Goal: Task Accomplishment & Management: Complete application form

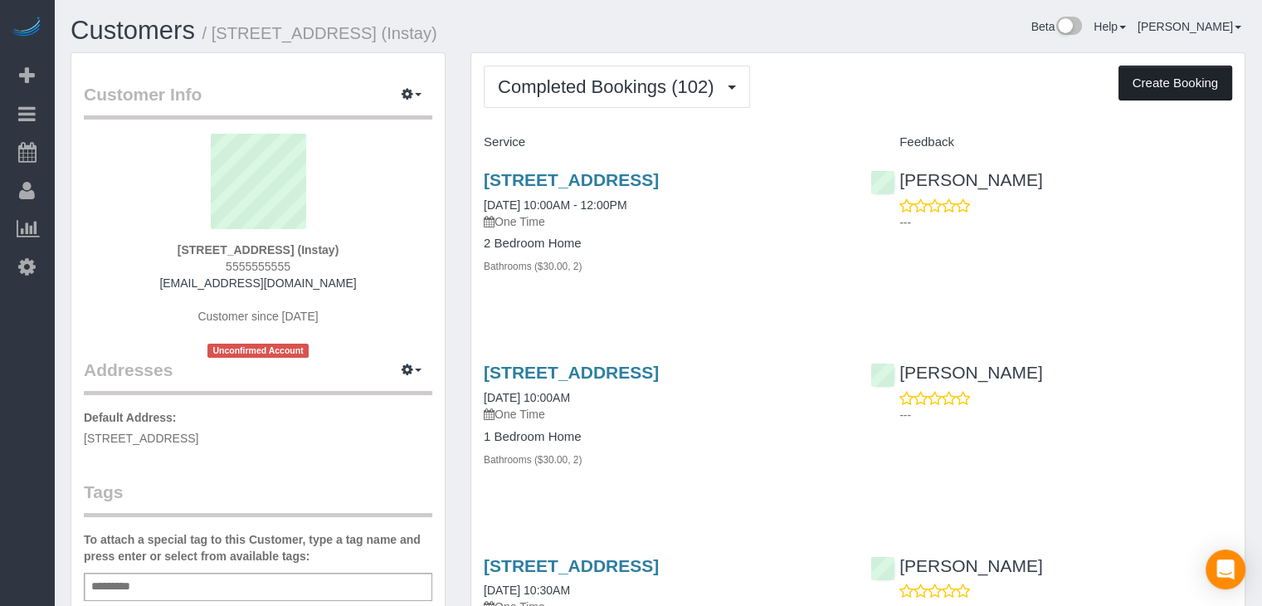
click at [1134, 71] on button "Create Booking" at bounding box center [1176, 83] width 114 height 35
select select "IA"
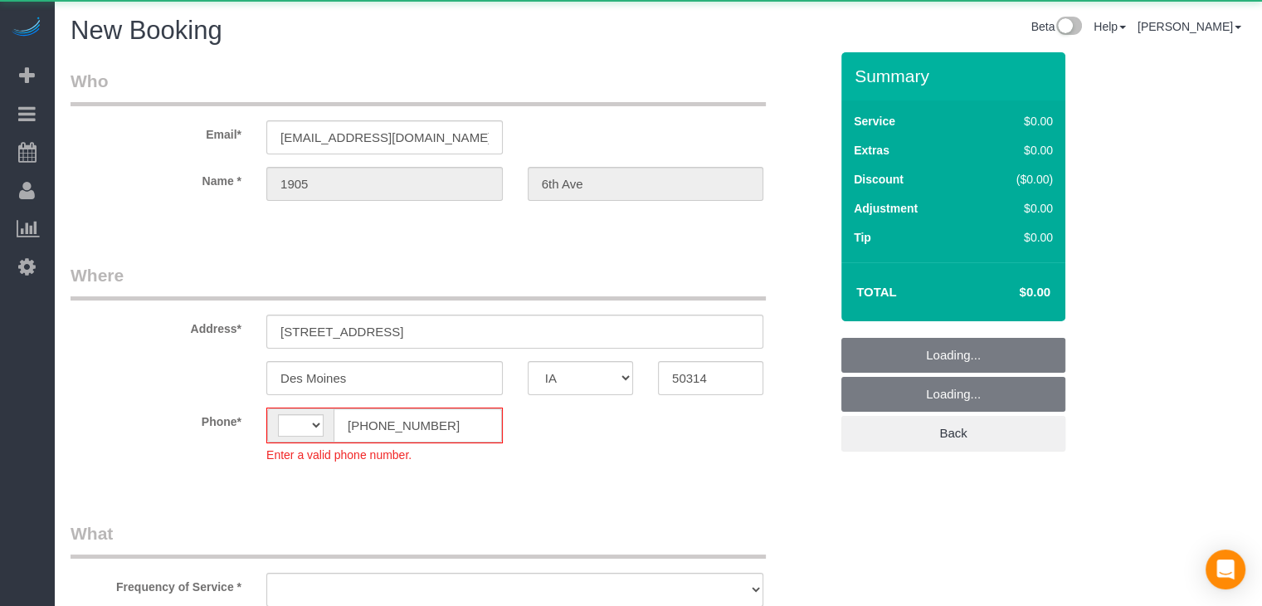
select select "string:[GEOGRAPHIC_DATA]"
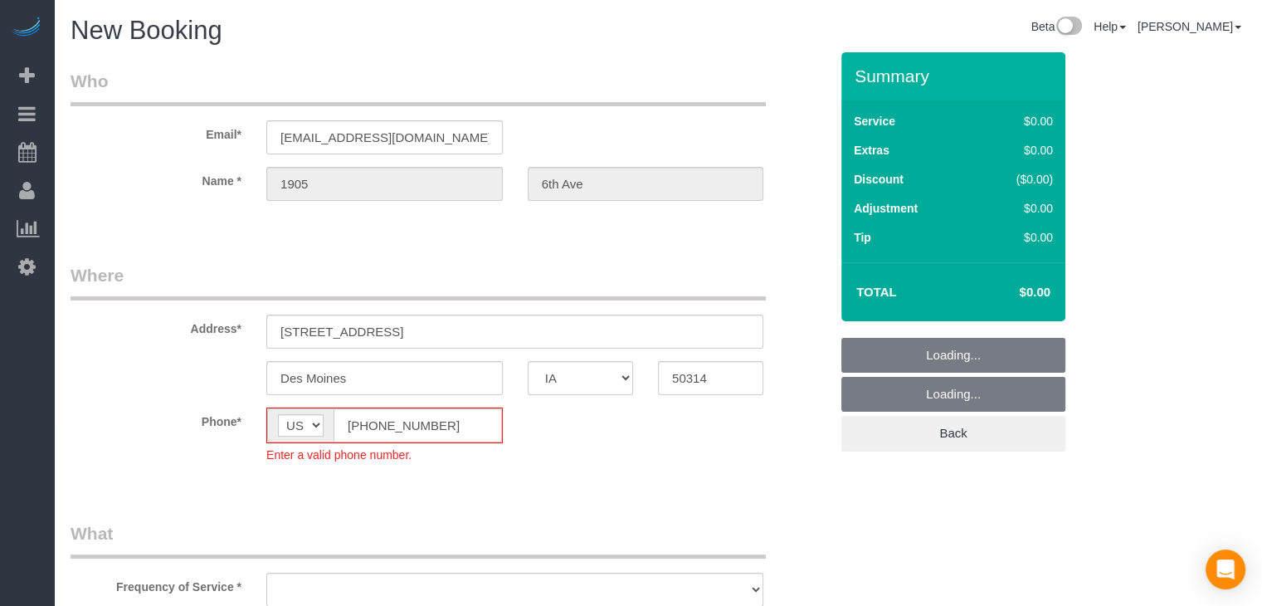
select select "object:1709"
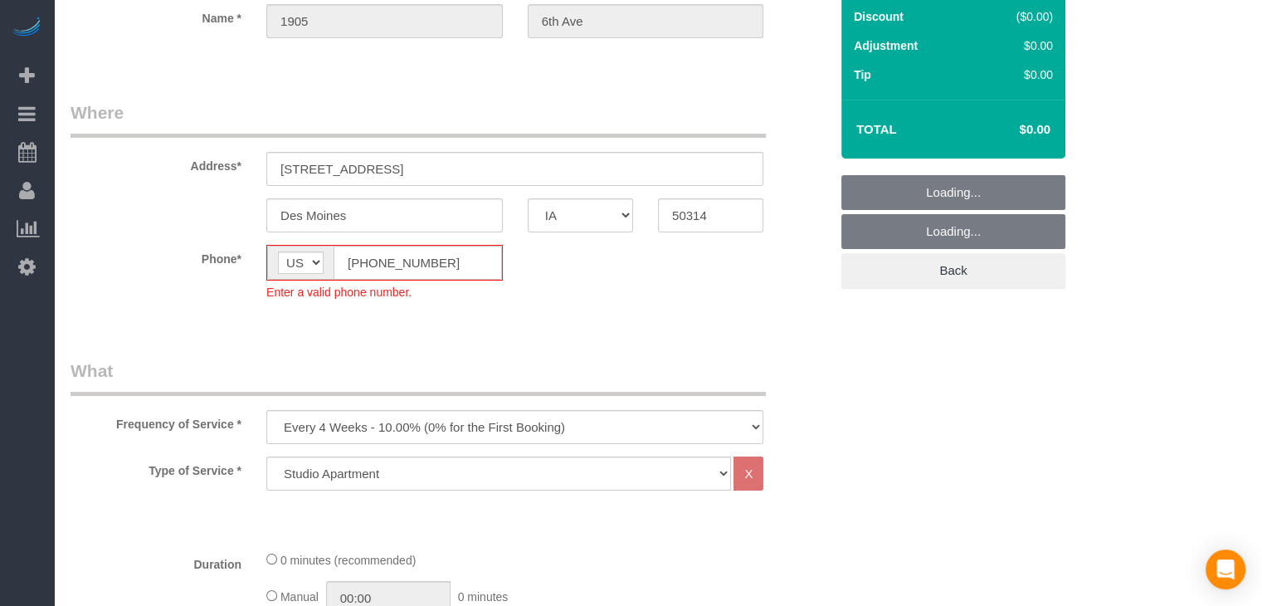
scroll to position [262, 0]
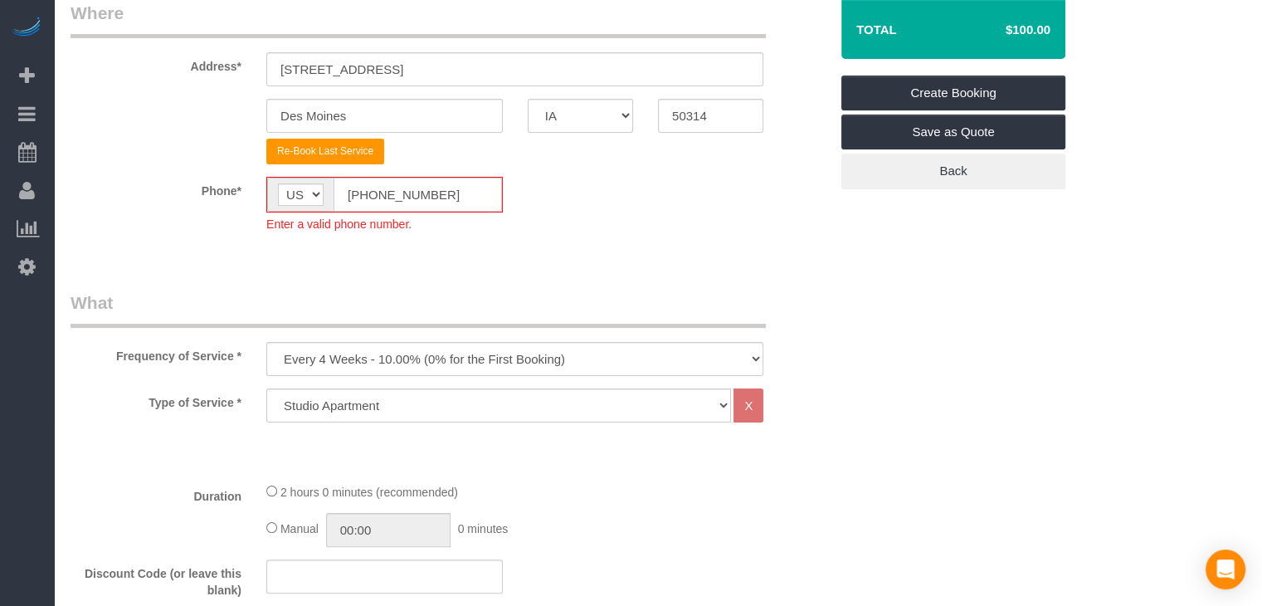
click at [364, 193] on input "[PHONE_NUMBER]" at bounding box center [418, 195] width 168 height 34
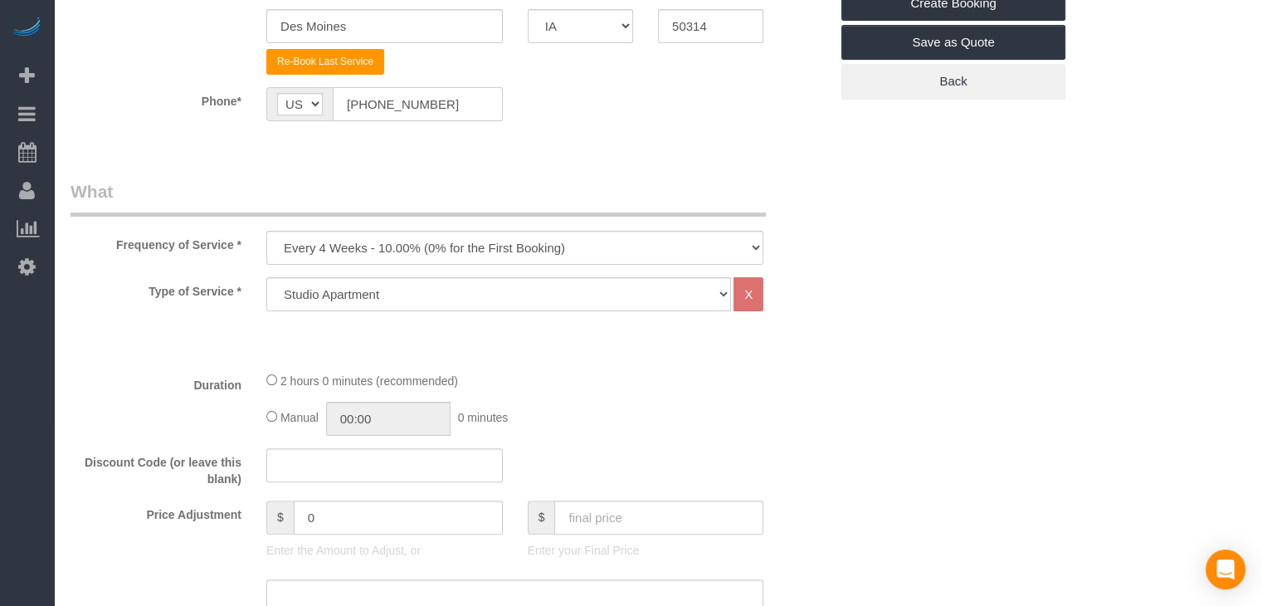
scroll to position [379, 0]
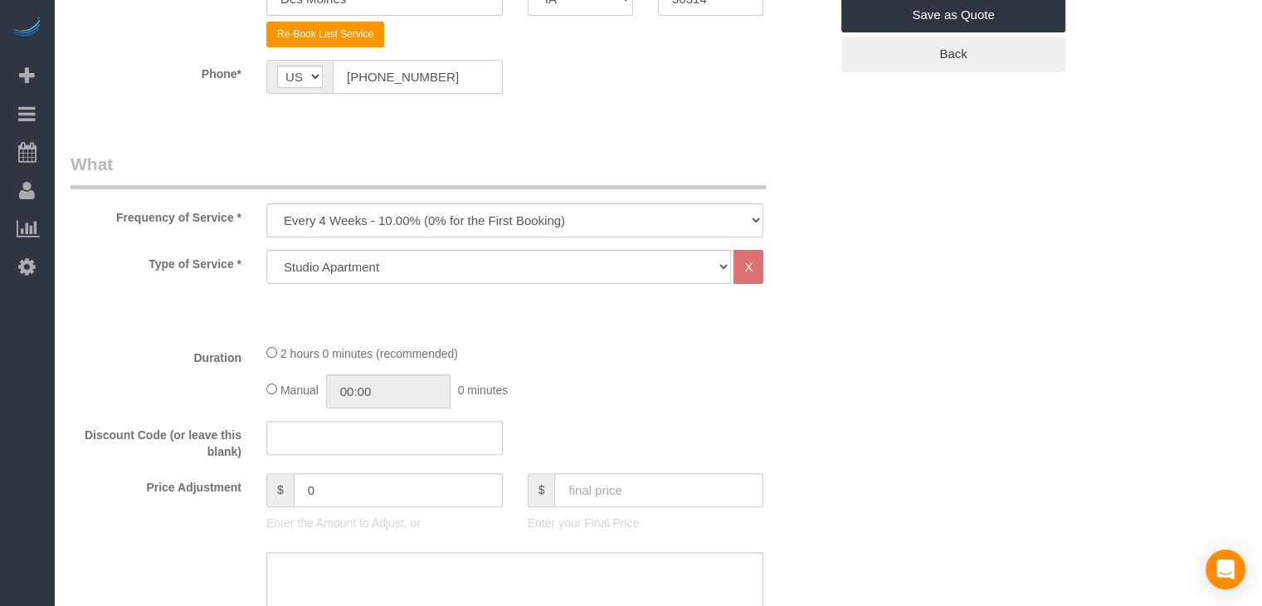
type input "[PHONE_NUMBER]"
click at [490, 227] on select "Every 6 Weeks (0% for the First Booking) One Time Every 8 Weeks (0% for the Fir…" at bounding box center [514, 220] width 497 height 34
select select "object:1711"
click at [266, 203] on select "Every 6 Weeks (0% for the First Booking) One Time Every 8 Weeks (0% for the Fir…" at bounding box center [514, 220] width 497 height 34
click at [432, 260] on select "Studio Apartment 1 Bedroom Home 2 Bedroom Home 3 Bedroom Home 4 Bedroom Home 5 …" at bounding box center [498, 267] width 465 height 34
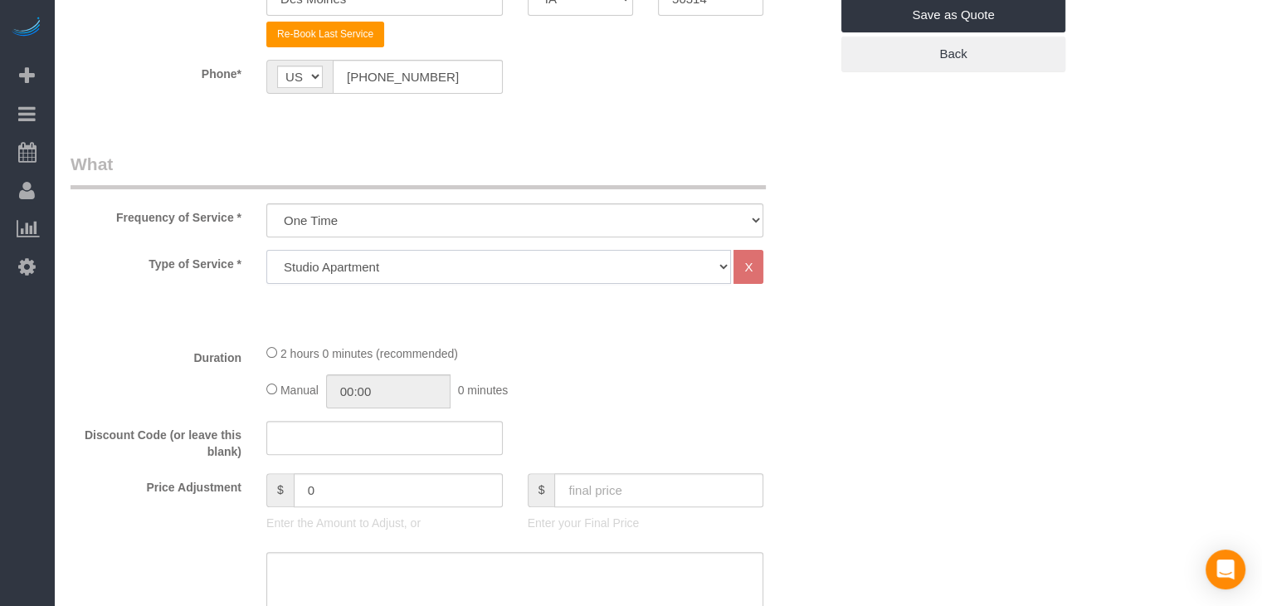
select select "25"
click at [266, 250] on select "Studio Apartment 1 Bedroom Home 2 Bedroom Home 3 Bedroom Home 4 Bedroom Home 5 …" at bounding box center [498, 267] width 465 height 34
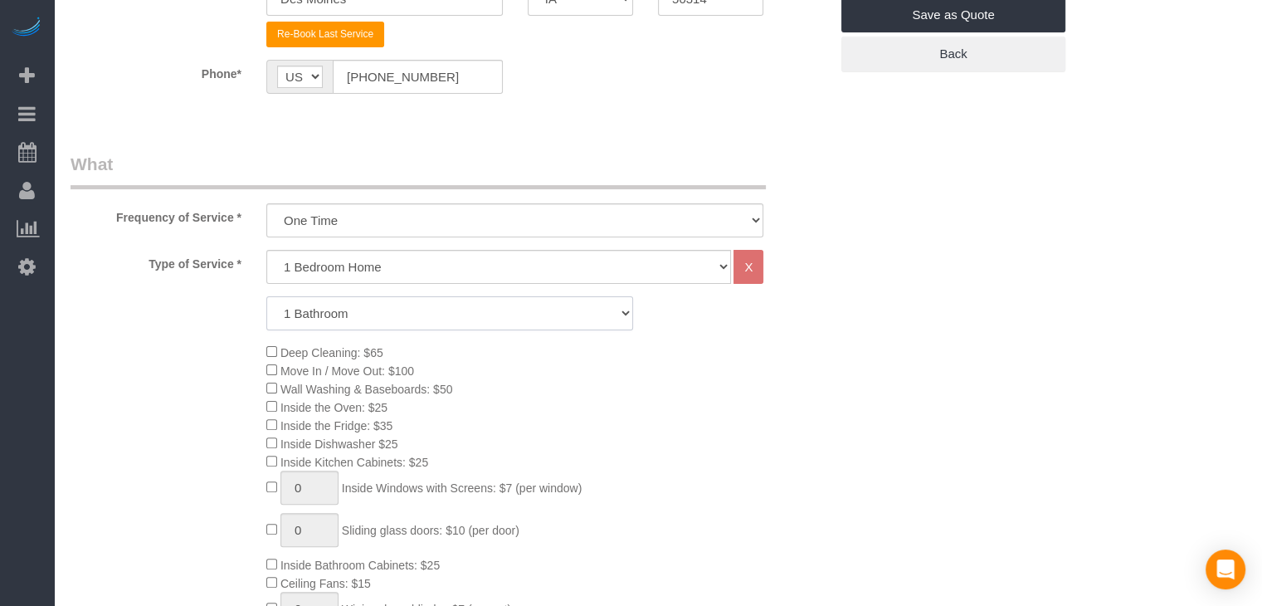
click at [424, 311] on select "1 Bathroom 2 Bathrooms 3 Bathrooms 4 Bathrooms 5 Bathrooms 6 Bathrooms" at bounding box center [449, 313] width 367 height 34
select select "2"
click at [266, 296] on select "1 Bathroom 2 Bathrooms 3 Bathrooms 4 Bathrooms 5 Bathrooms 6 Bathrooms" at bounding box center [449, 313] width 367 height 34
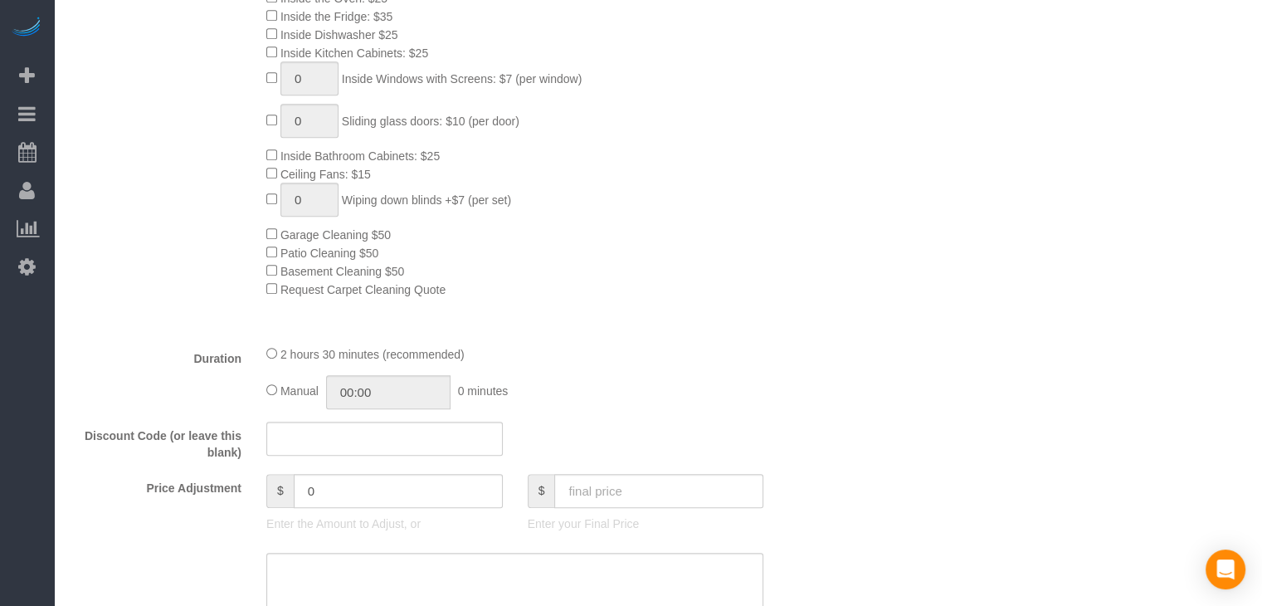
scroll to position [949, 0]
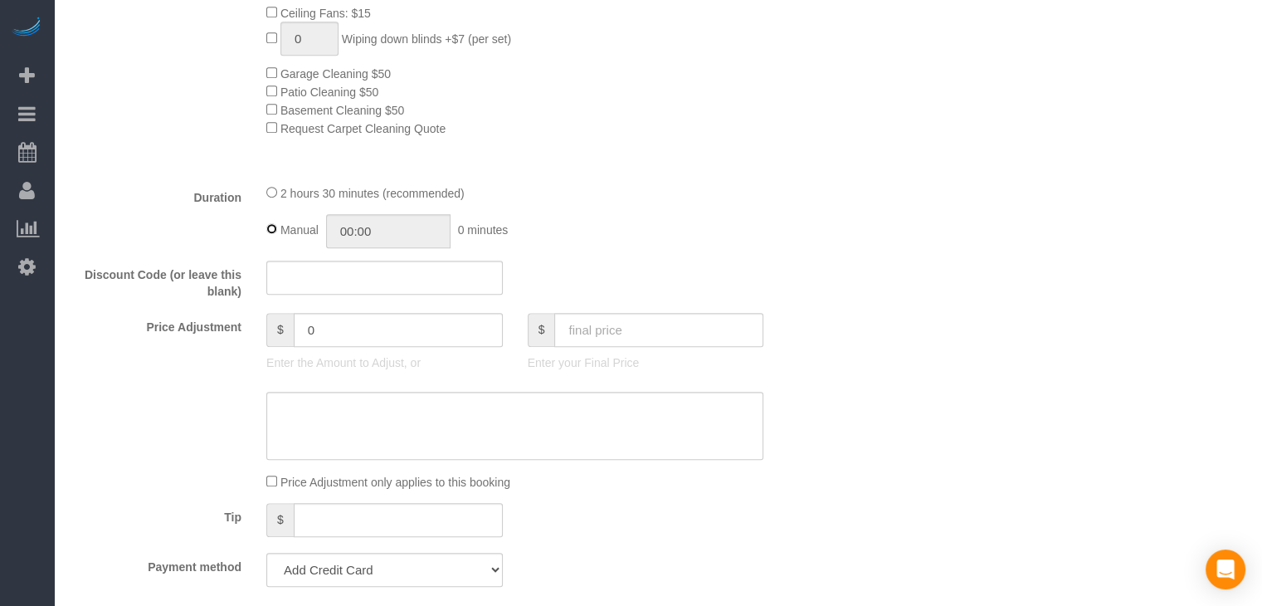
type input "02:30"
click at [687, 320] on input "text" at bounding box center [658, 330] width 209 height 34
type input "95"
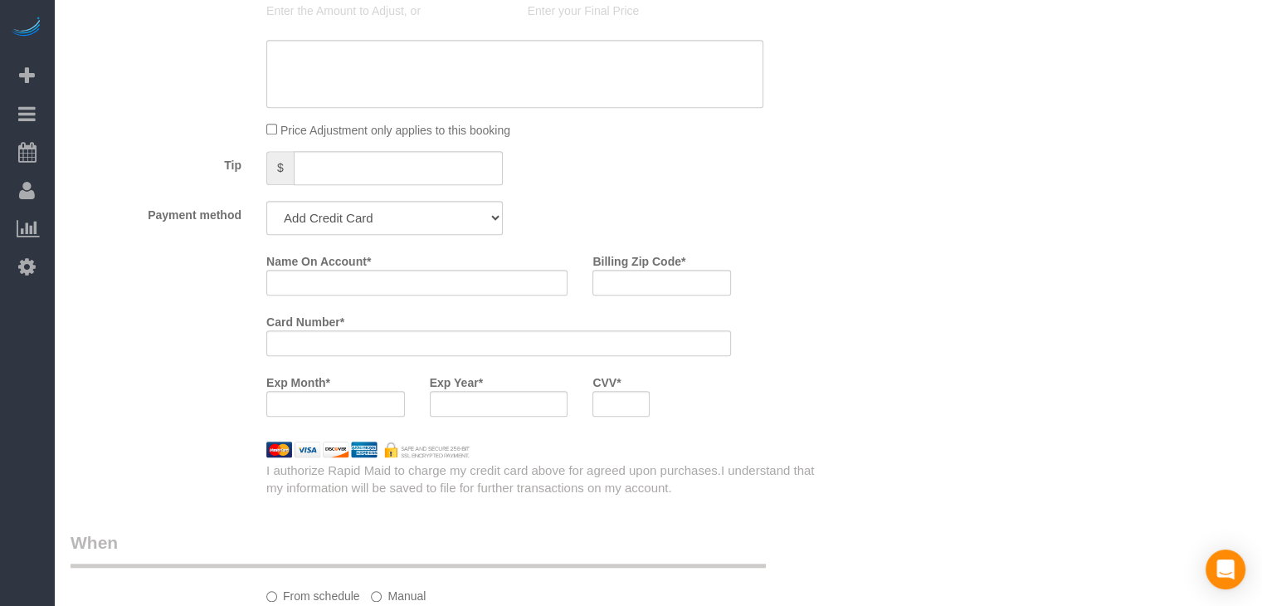
type input "-74"
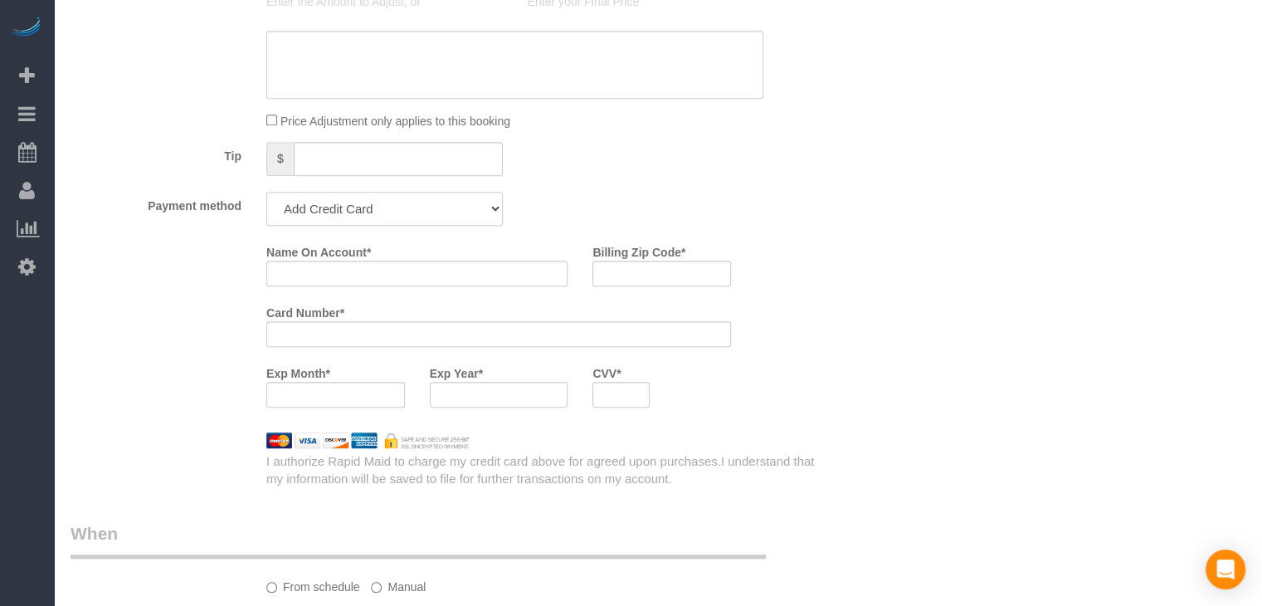
click at [370, 210] on select "Add Credit Card Cash Check Paypal" at bounding box center [384, 209] width 237 height 34
select select "string:check"
click at [266, 197] on select "Add Credit Card Cash Check Paypal" at bounding box center [384, 209] width 237 height 34
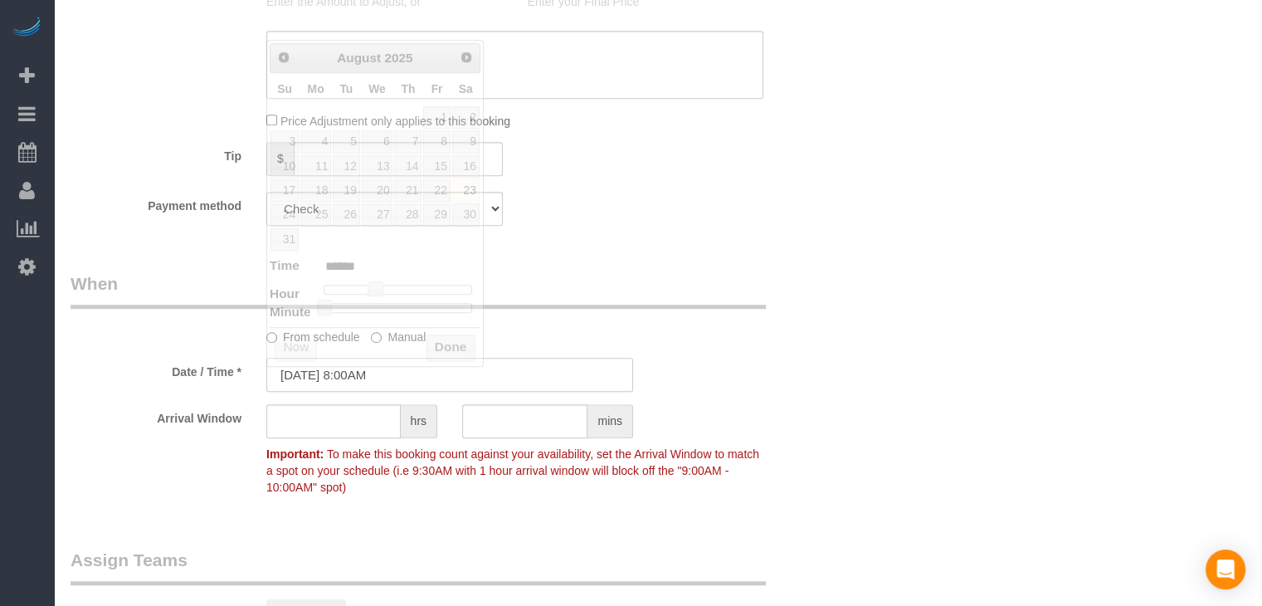
click at [371, 378] on input "[DATE] 8:00AM" at bounding box center [449, 375] width 367 height 34
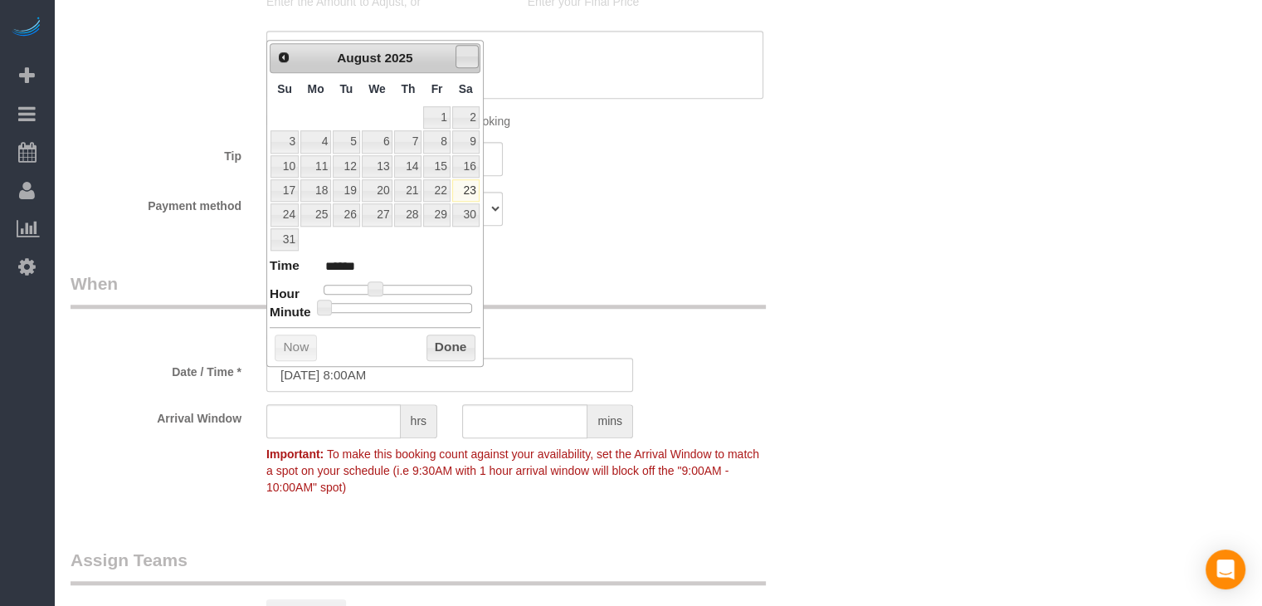
click at [464, 63] on link "Next" at bounding box center [467, 56] width 23 height 23
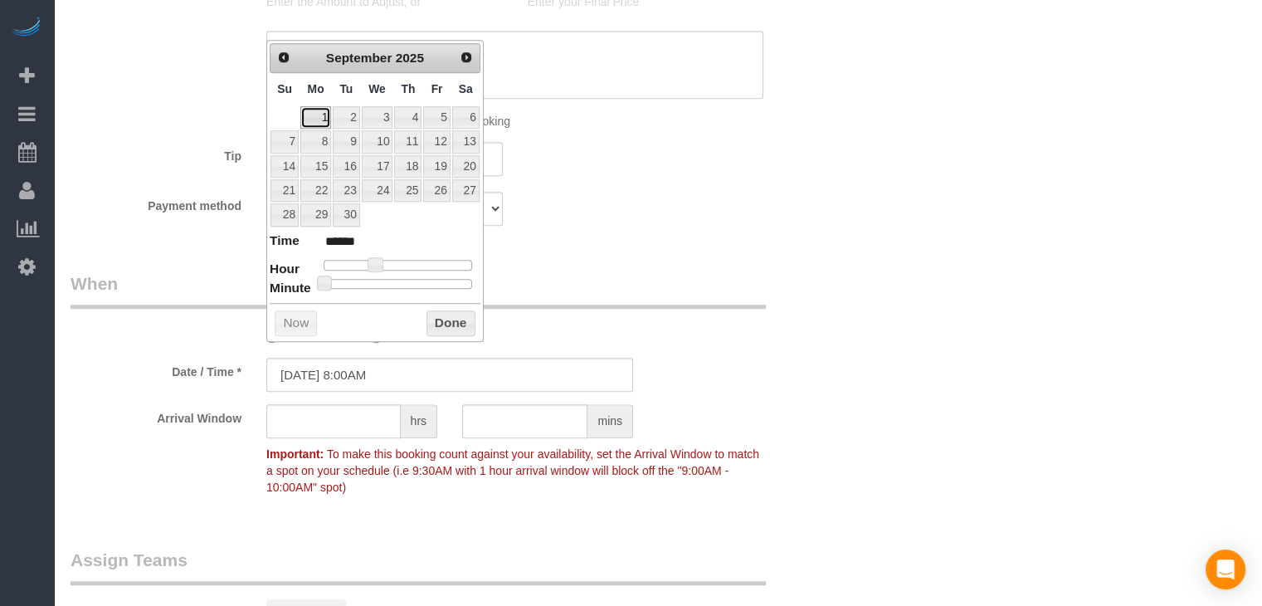
click at [315, 123] on link "1" at bounding box center [315, 117] width 31 height 22
type input "[DATE] 9:00AM"
type input "******"
type input "[DATE] 10:00AM"
type input "*******"
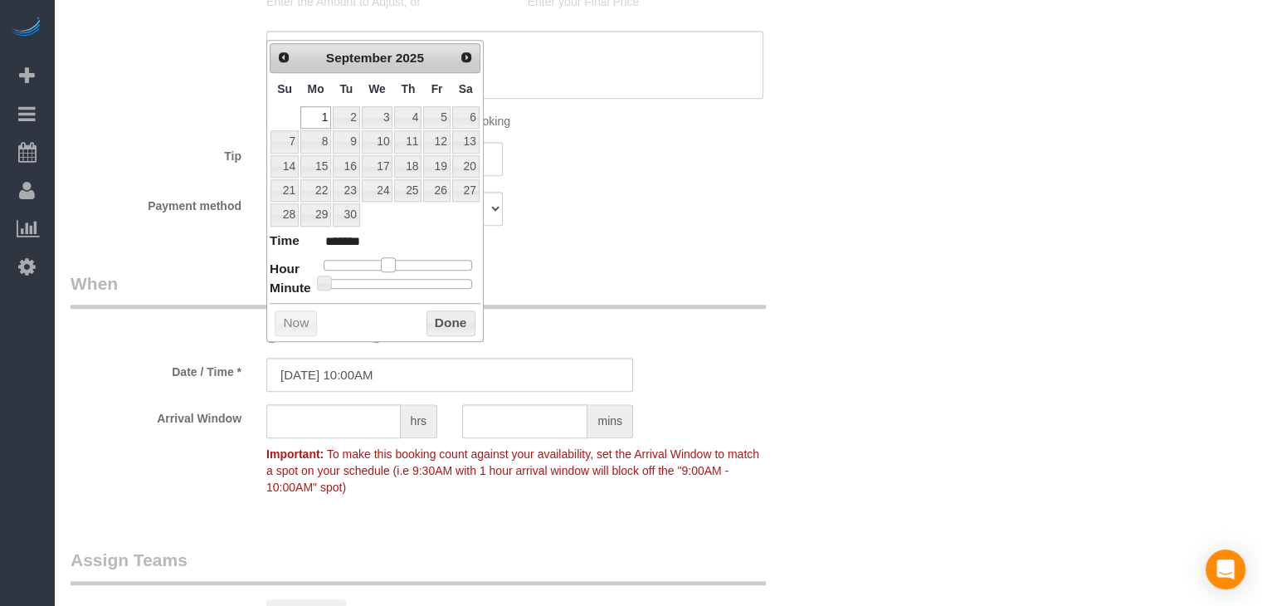
drag, startPoint x: 375, startPoint y: 258, endPoint x: 387, endPoint y: 256, distance: 11.7
click at [387, 257] on span at bounding box center [388, 264] width 15 height 15
click at [447, 310] on button "Done" at bounding box center [451, 323] width 49 height 27
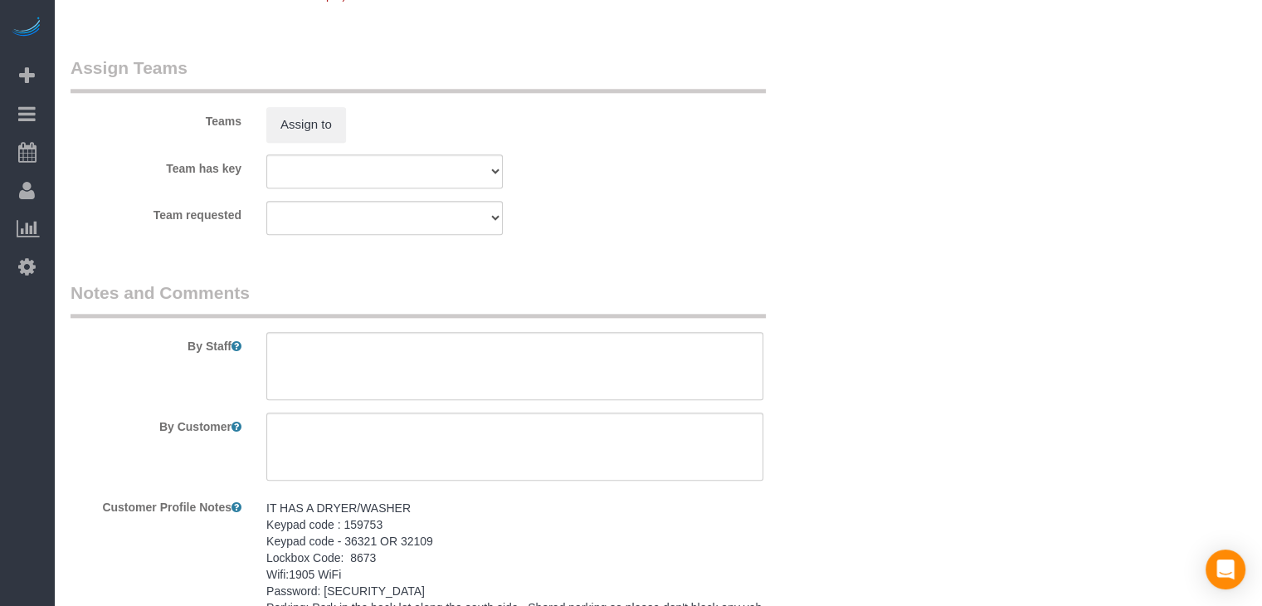
scroll to position [1907, 0]
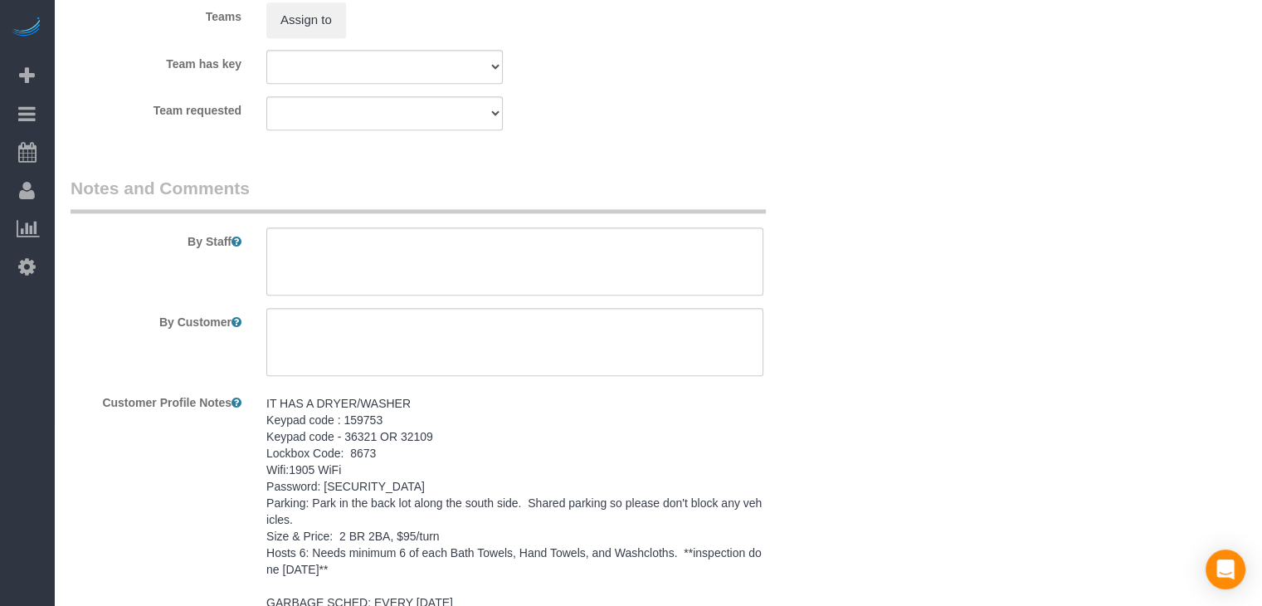
click at [516, 432] on pre "IT HAS A DRYER/WASHER Keypad code : 159753 Keypad code - 36321 OR 32109 Lockbox…" at bounding box center [514, 511] width 497 height 232
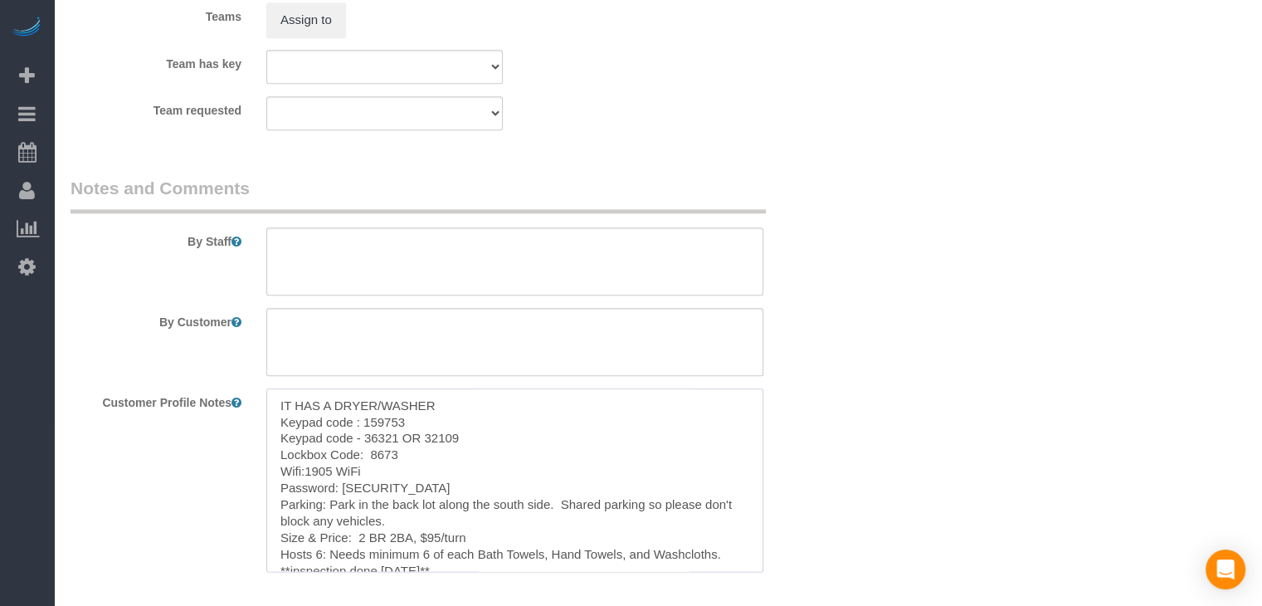
click at [459, 447] on textarea "IT HAS A DRYER/WASHER Keypad code : 159753 Keypad code - 36321 OR 32109 Lockbox…" at bounding box center [514, 479] width 497 height 183
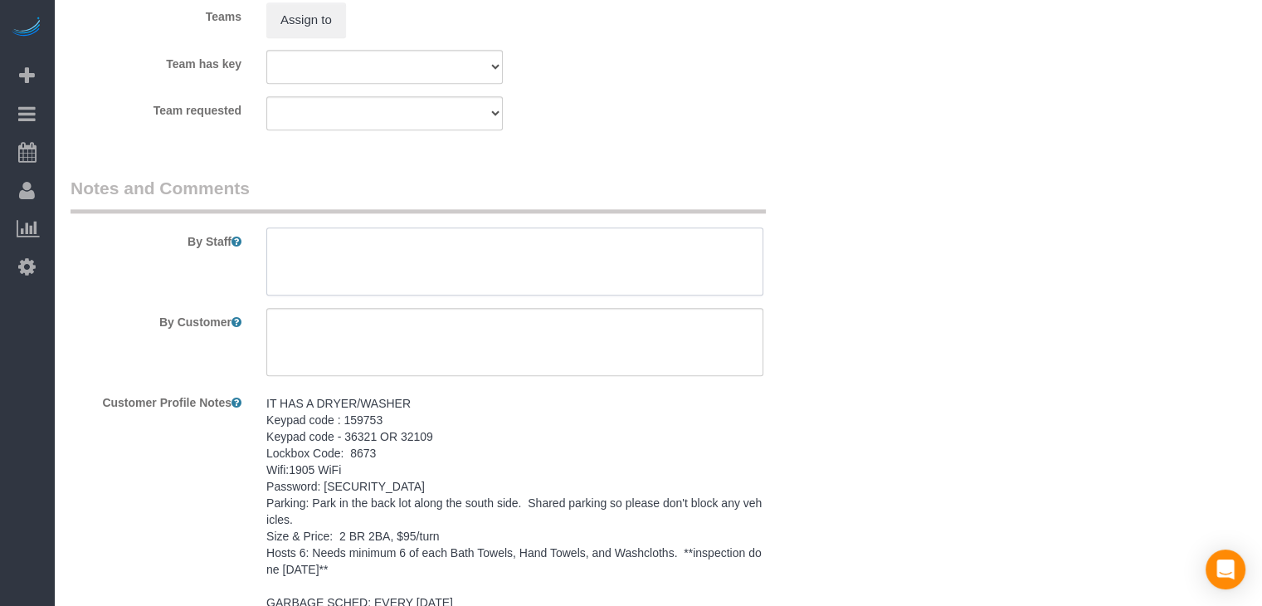
click at [463, 241] on textarea at bounding box center [514, 261] width 497 height 68
paste textarea "IT HAS A DRYER/WASHER Keypad code : 159753 Keypad code - 36321 OR 32109 Lockbox…"
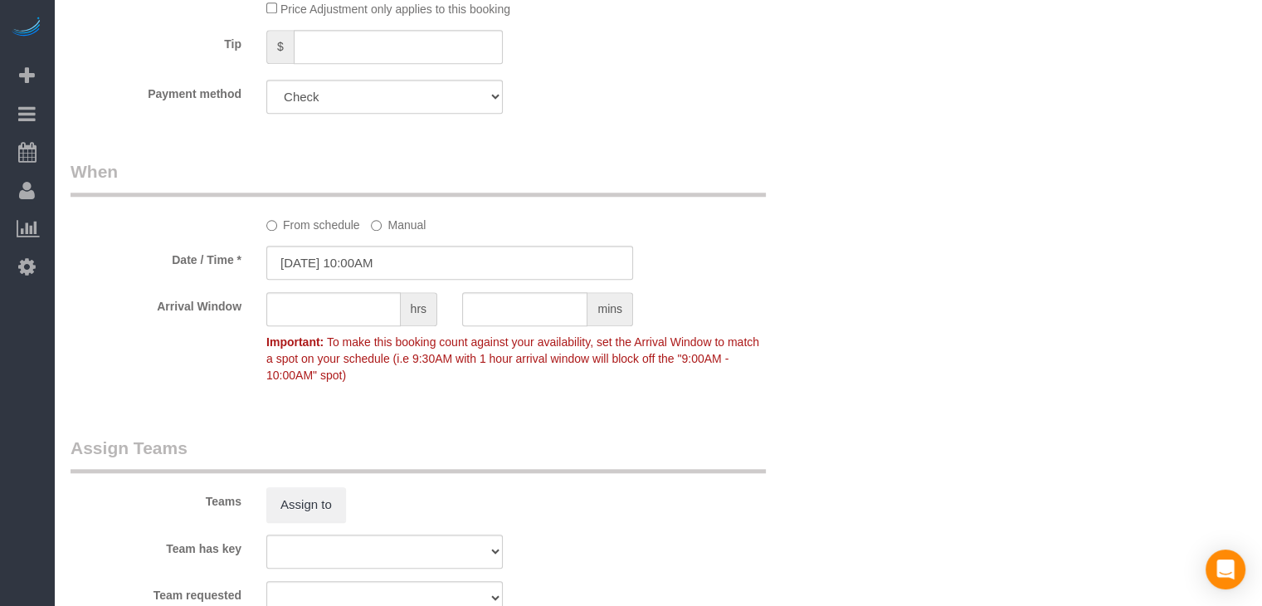
scroll to position [1339, 0]
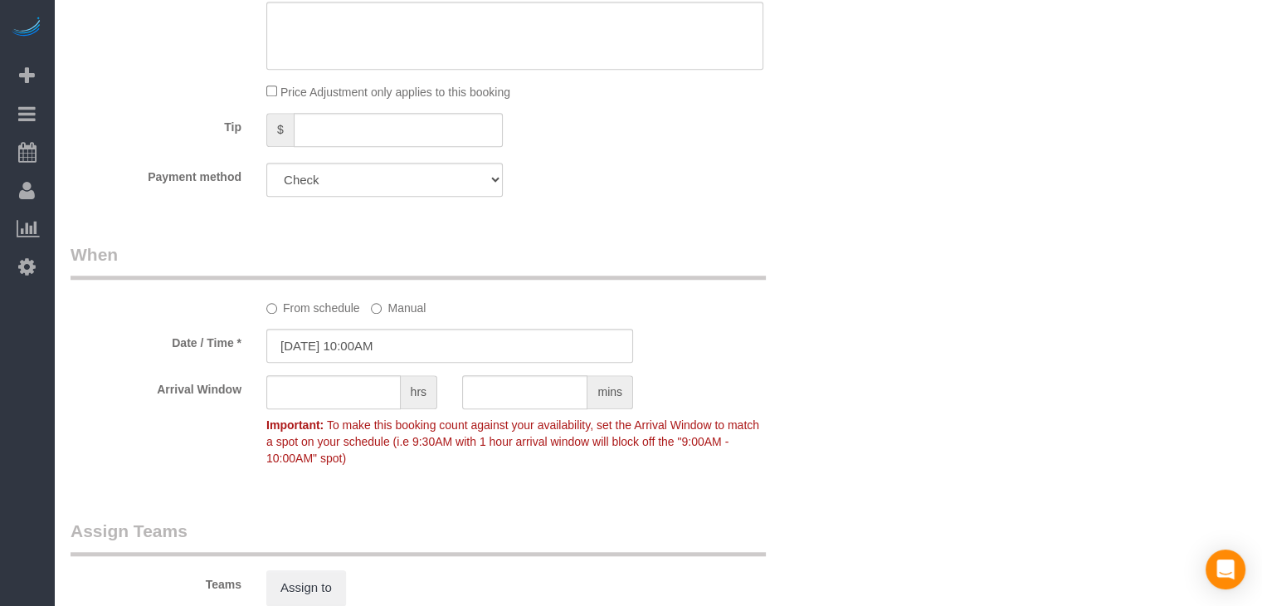
type textarea "IT HAS A DRYER/WASHER Keypad code : 159753 Keypad code - 36321 OR 32109 Lockbox…"
click at [364, 356] on input "[DATE] 10:00AM" at bounding box center [449, 346] width 367 height 34
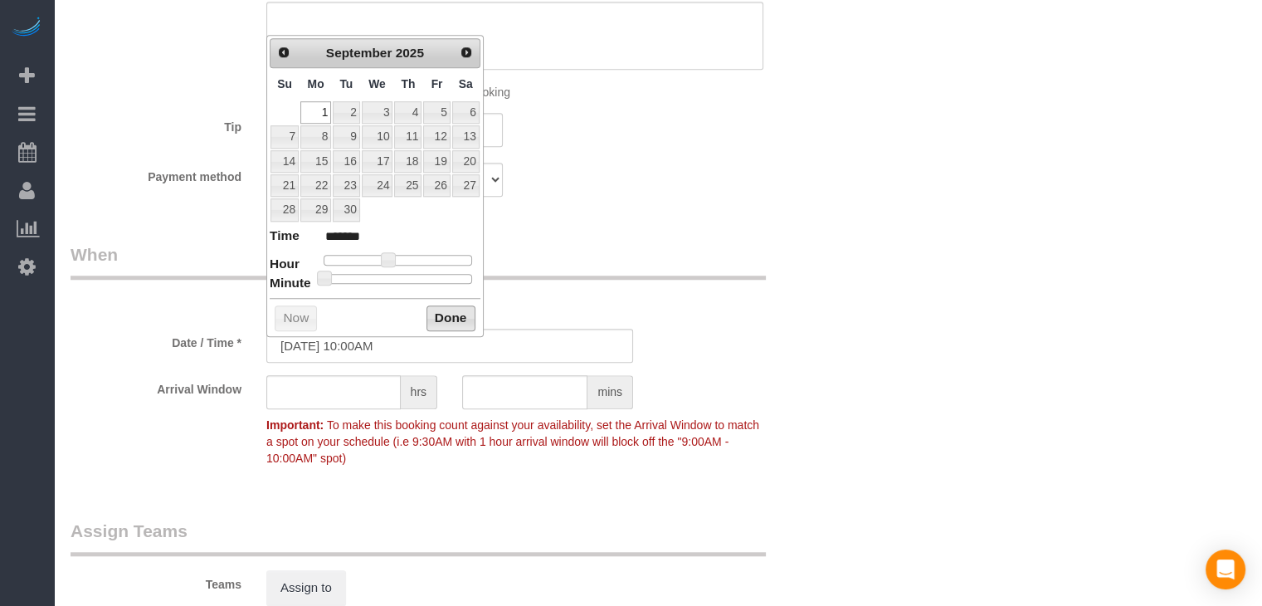
click at [456, 313] on button "Done" at bounding box center [451, 318] width 49 height 27
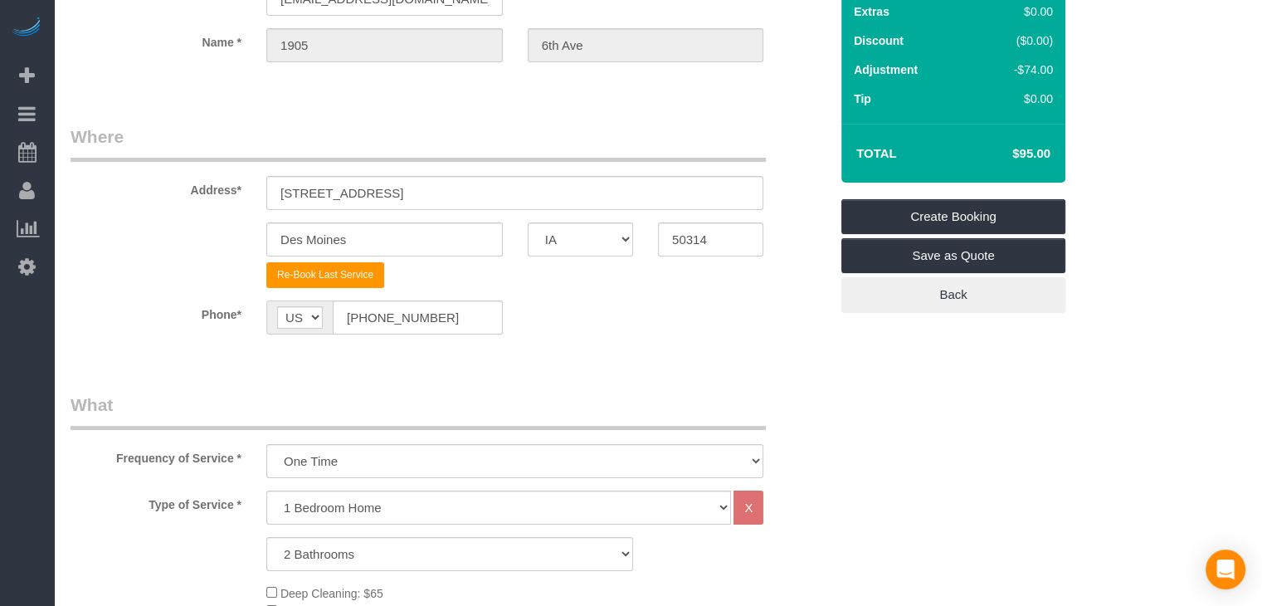
scroll to position [114, 0]
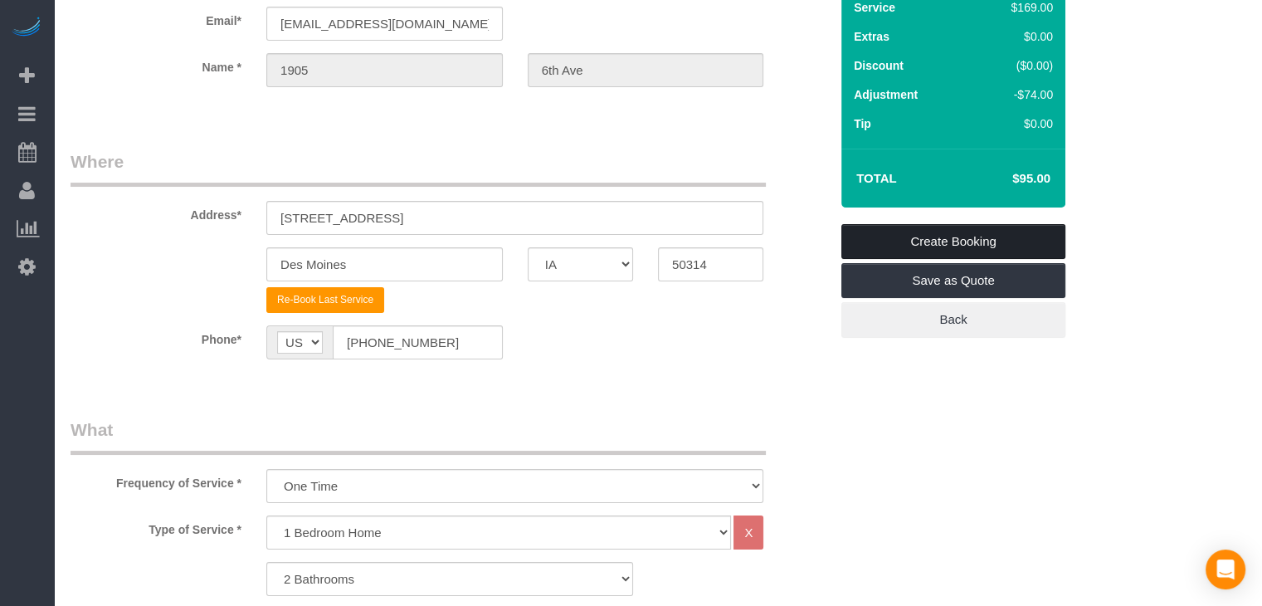
click at [1032, 230] on link "Create Booking" at bounding box center [953, 241] width 224 height 35
